Goal: Find specific page/section: Find specific page/section

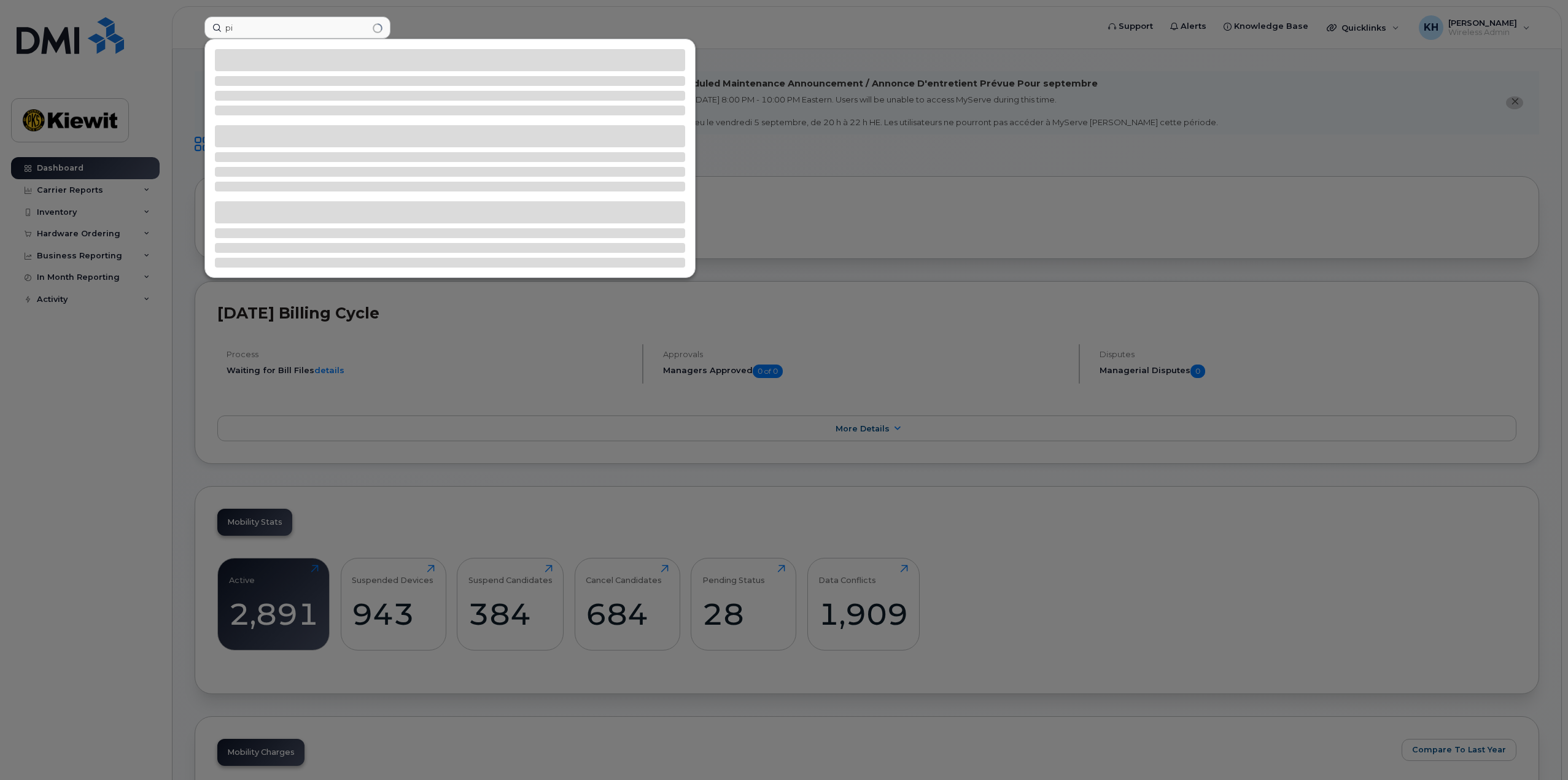
type input "p"
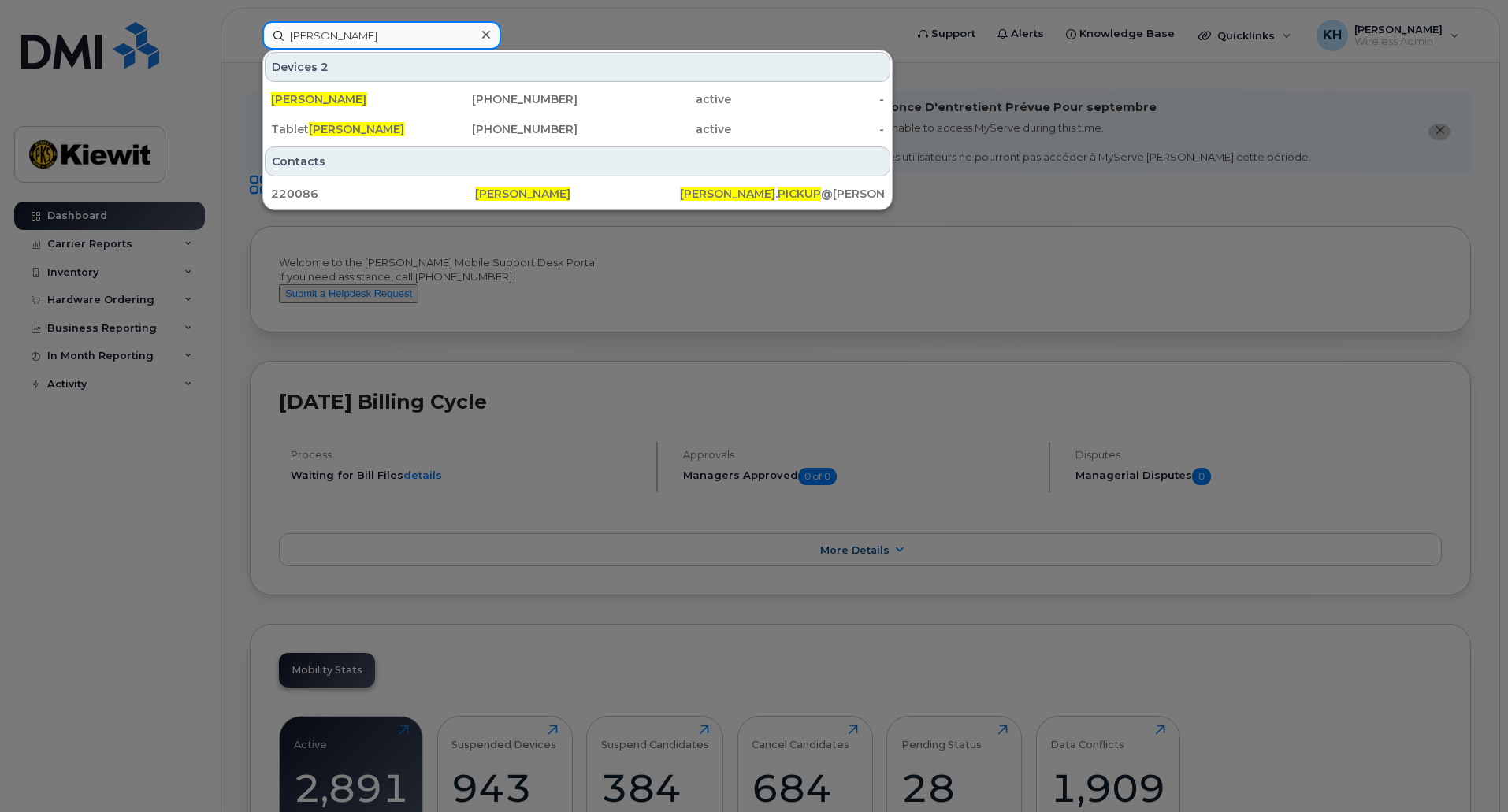
drag, startPoint x: 295, startPoint y: 41, endPoint x: 262, endPoint y: 42, distance: 33.0
click at [268, 42] on input "kyle pickup" at bounding box center [381, 35] width 238 height 28
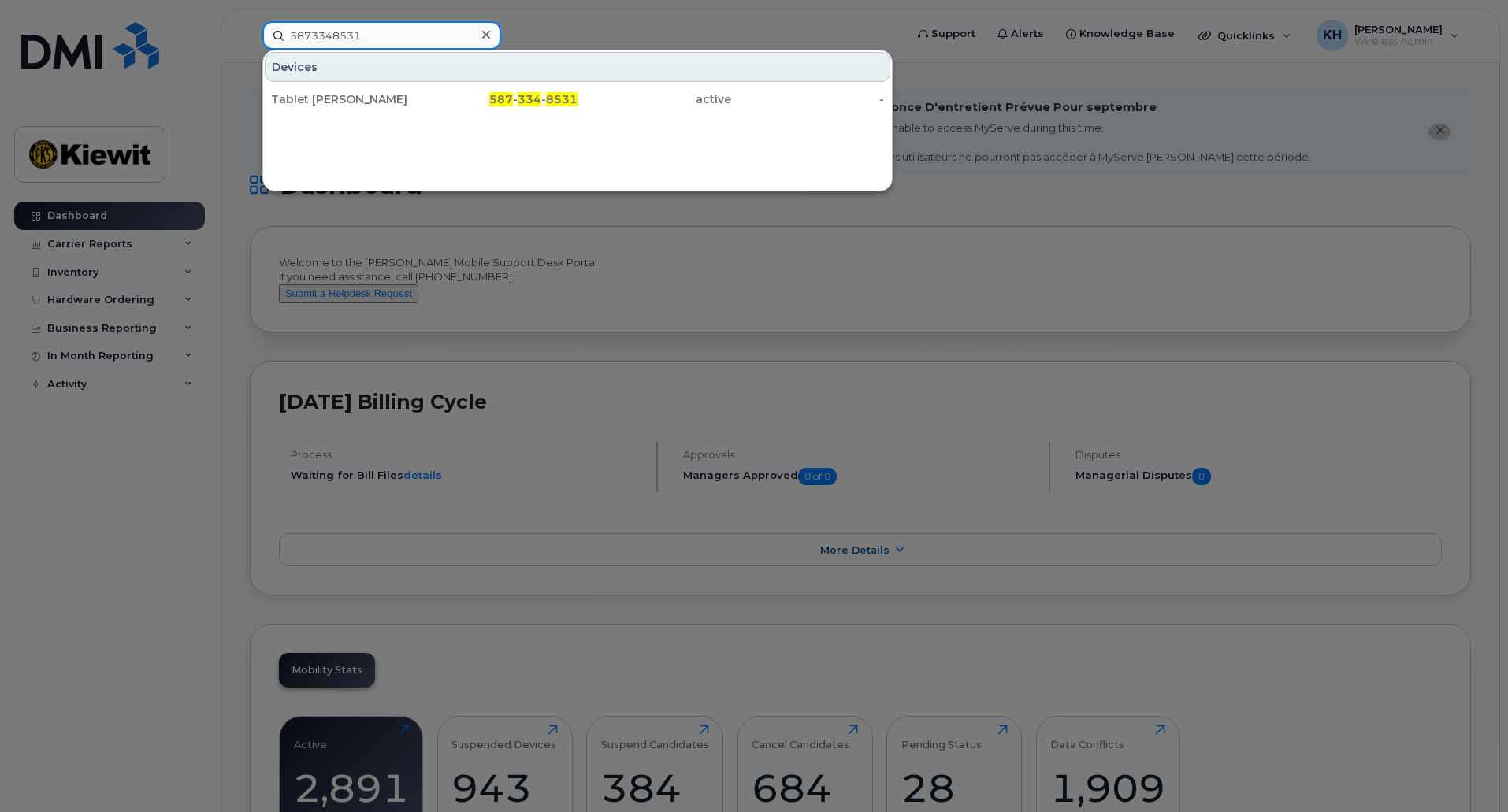
drag, startPoint x: 358, startPoint y: 34, endPoint x: 143, endPoint y: 29, distance: 215.1
click at [250, 30] on div "5873348531 Devices Tablet Kyle Pickup 587 - 334 - 8531 active -" at bounding box center [579, 35] width 657 height 28
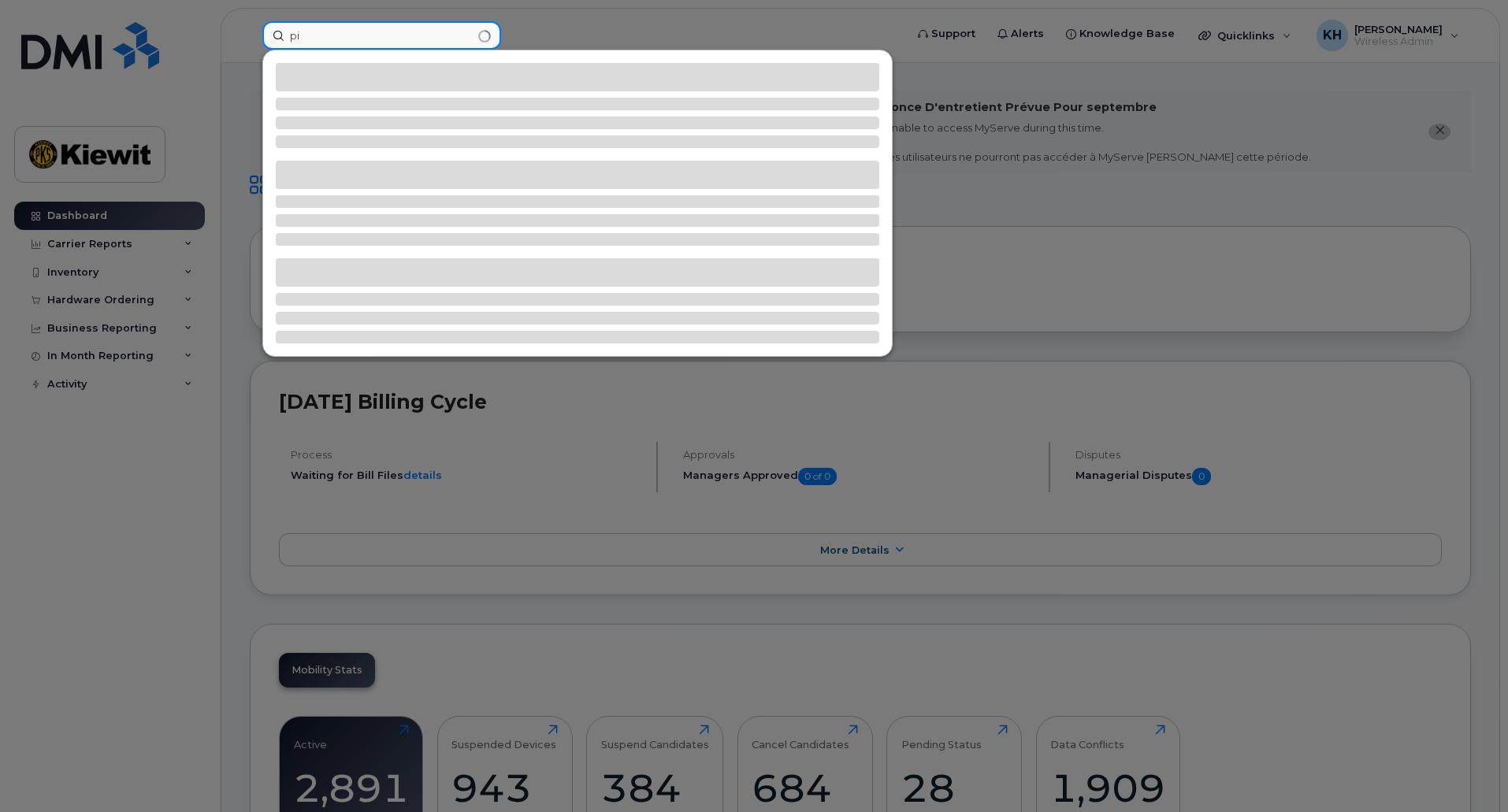
type input "p"
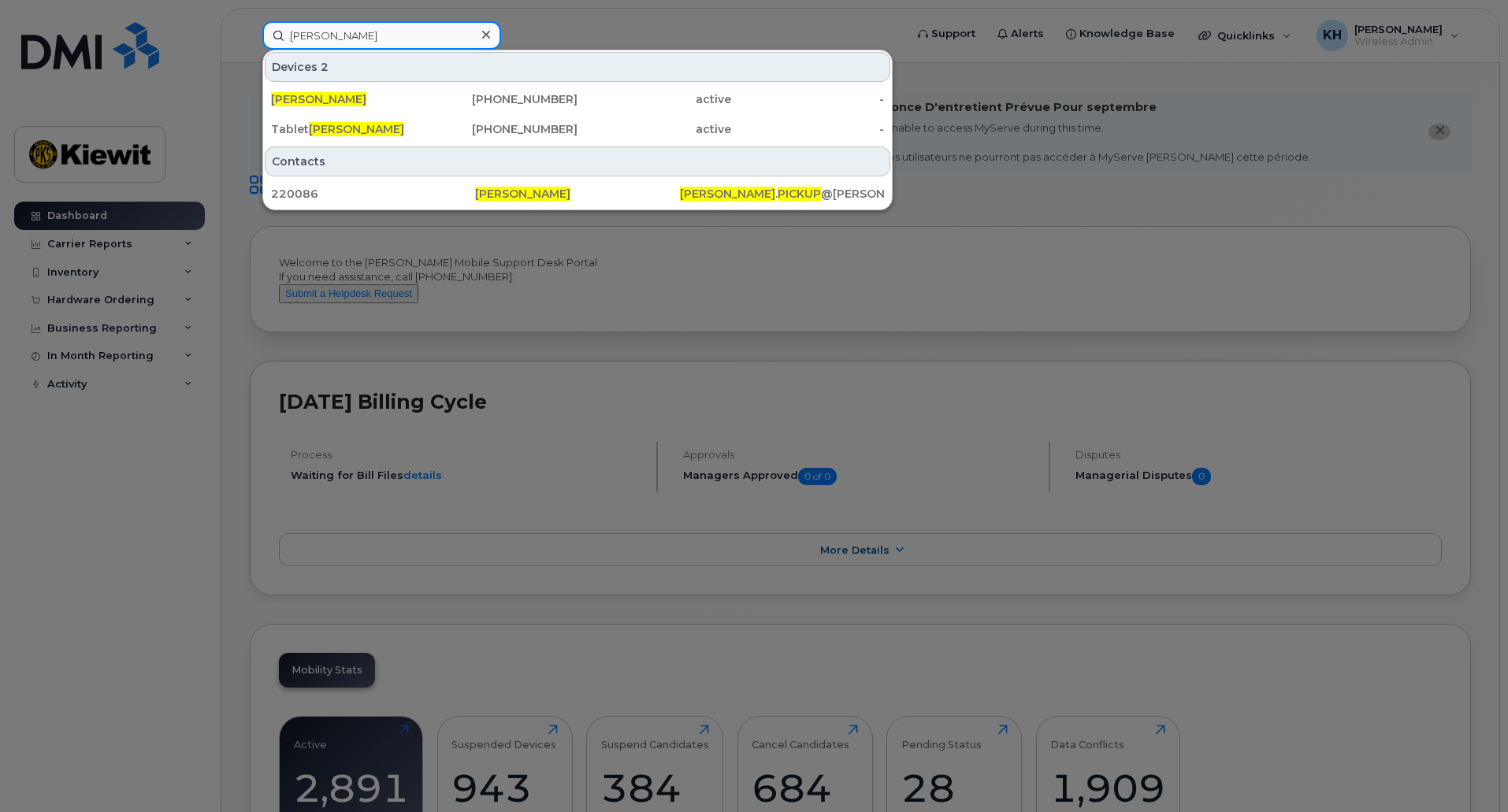
click at [445, 34] on input "kyle pickup" at bounding box center [381, 35] width 238 height 28
click at [399, 30] on input "kyle pickup" at bounding box center [381, 35] width 238 height 28
drag, startPoint x: 241, startPoint y: 36, endPoint x: 178, endPoint y: 31, distance: 63.2
click at [250, 34] on div "kyle pickup Devices 2 Kyle Pickup 780-838-1003 active - Tablet Kyle Pickup 587-…" at bounding box center [579, 35] width 657 height 28
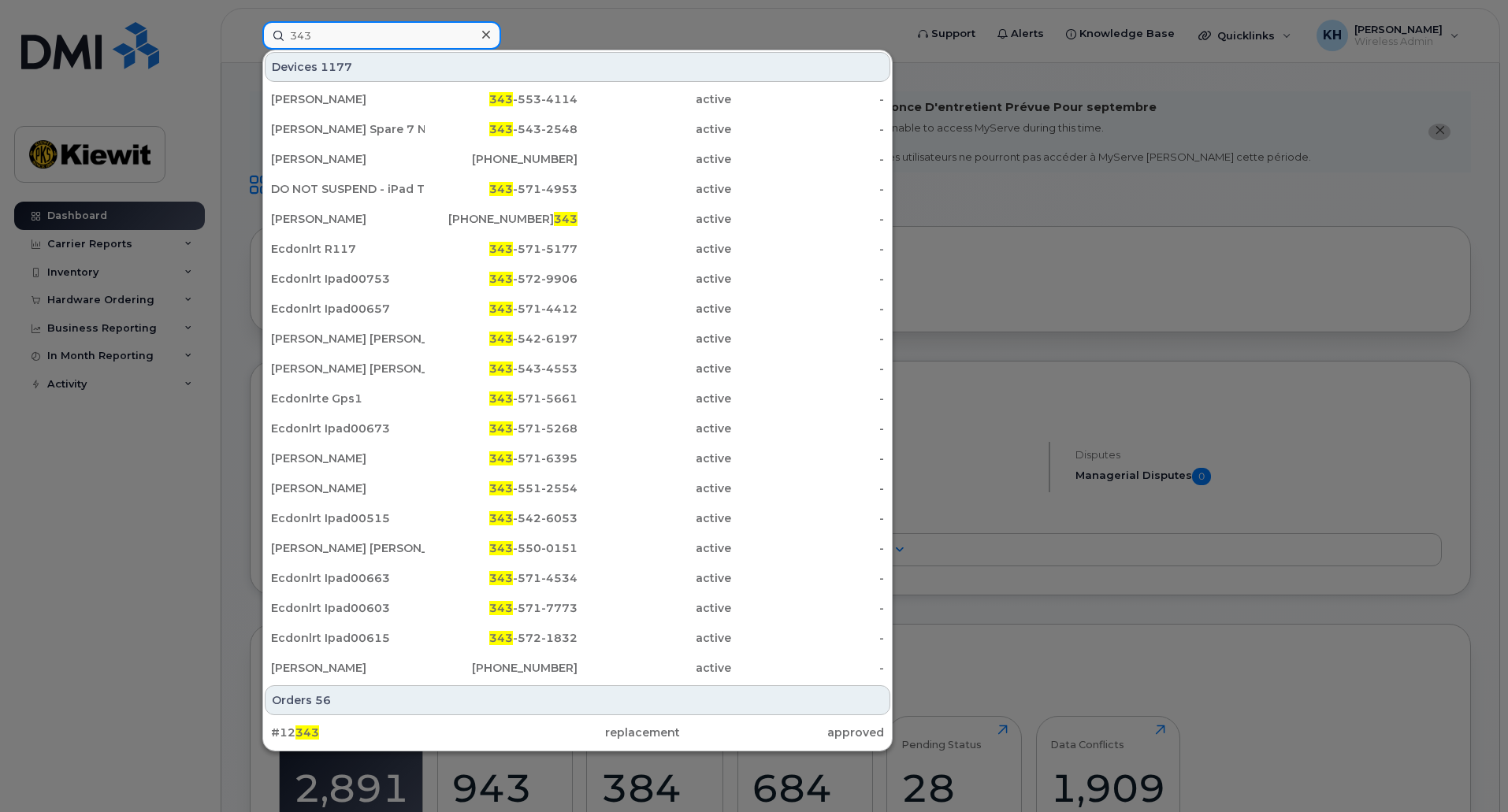
click at [382, 34] on input "343" at bounding box center [381, 35] width 238 height 28
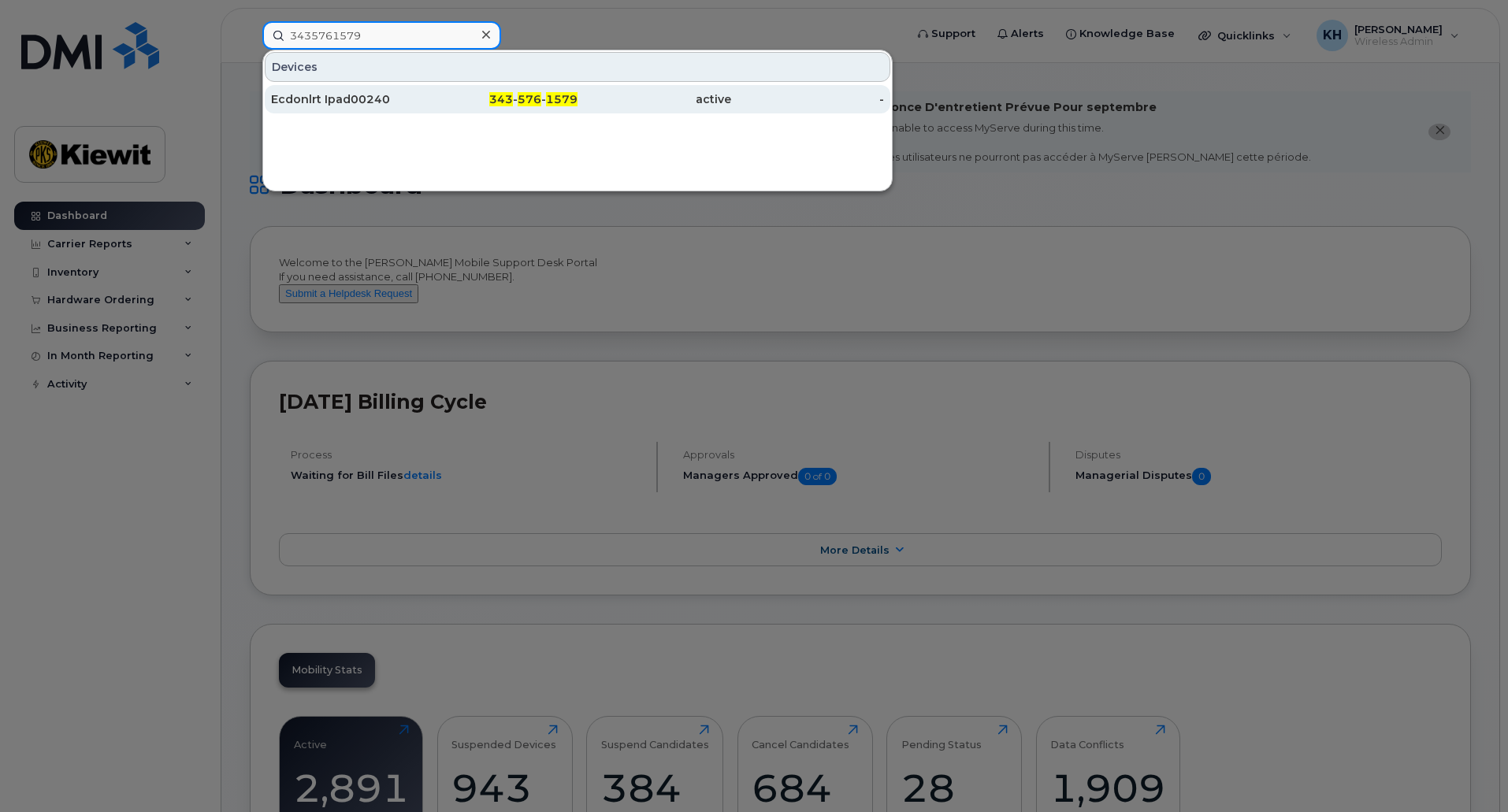
type input "3435761579"
click at [320, 96] on div "Ecdonlrt Ipad00240" at bounding box center [347, 99] width 154 height 16
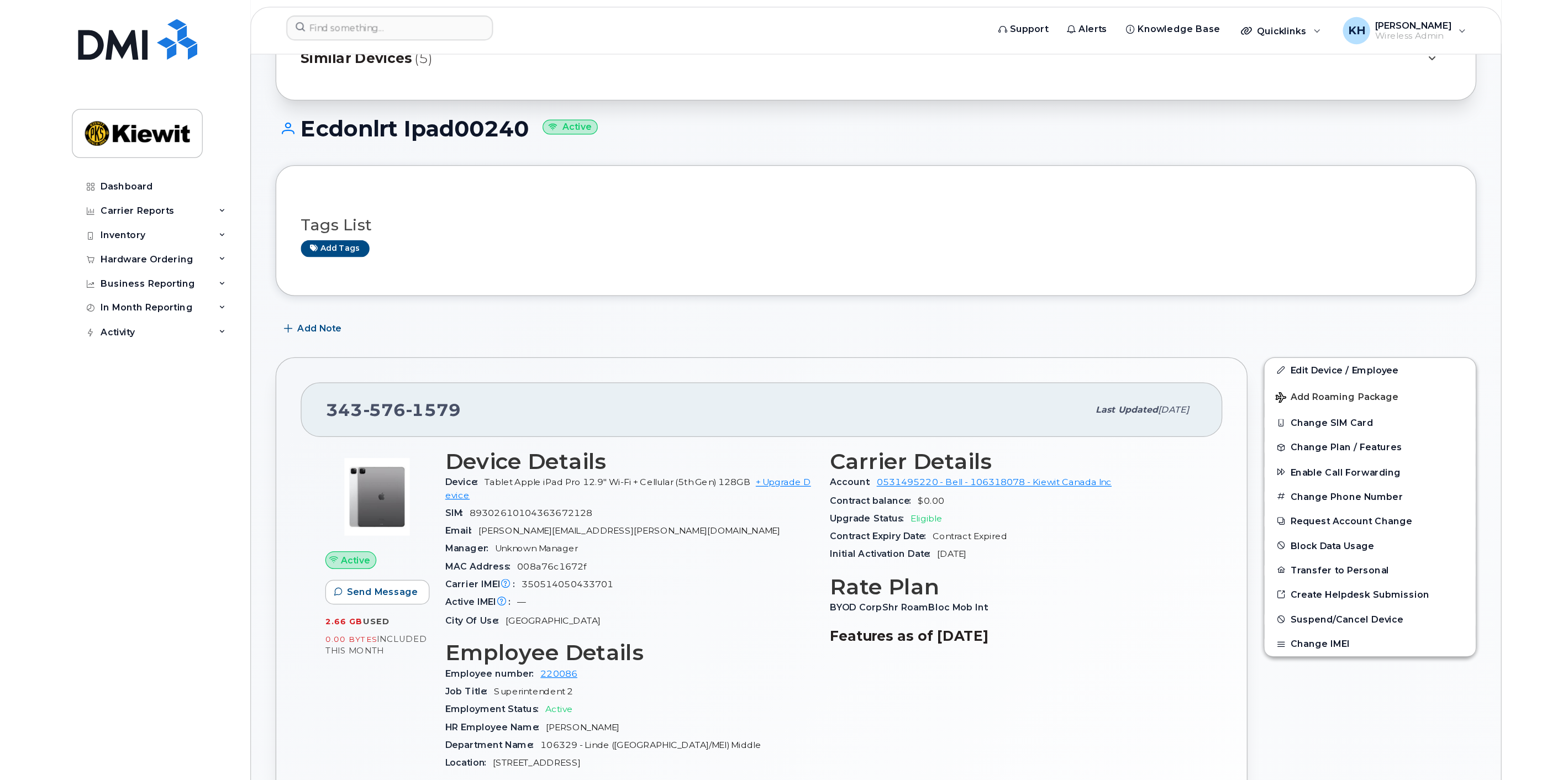
scroll to position [120, 0]
